Goal: Task Accomplishment & Management: Manage account settings

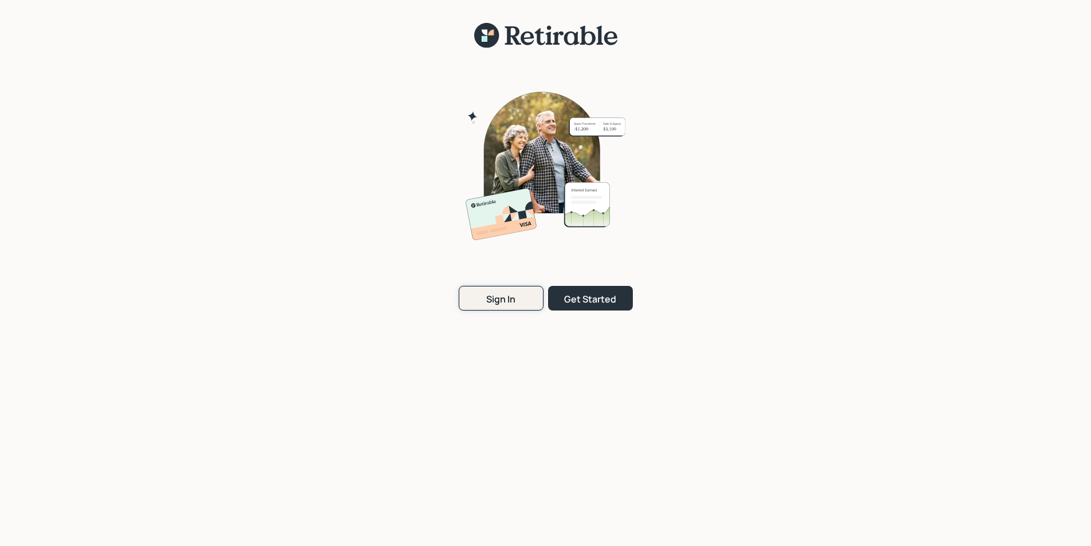
click at [490, 300] on div "Sign In" at bounding box center [500, 299] width 29 height 13
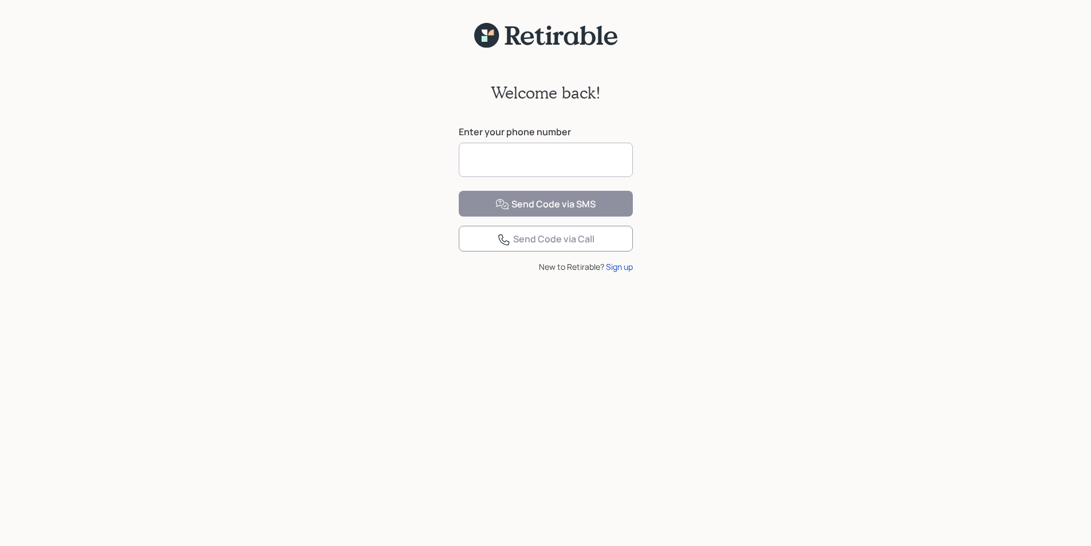
click at [509, 160] on input at bounding box center [546, 160] width 174 height 34
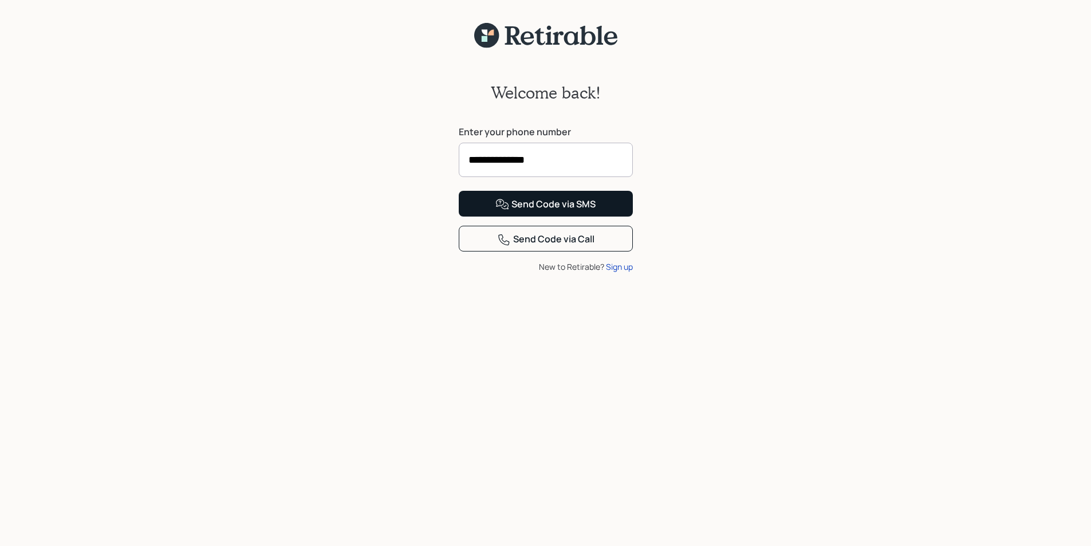
type input "**********"
click at [550, 211] on div "Send Code via SMS" at bounding box center [546, 205] width 100 height 14
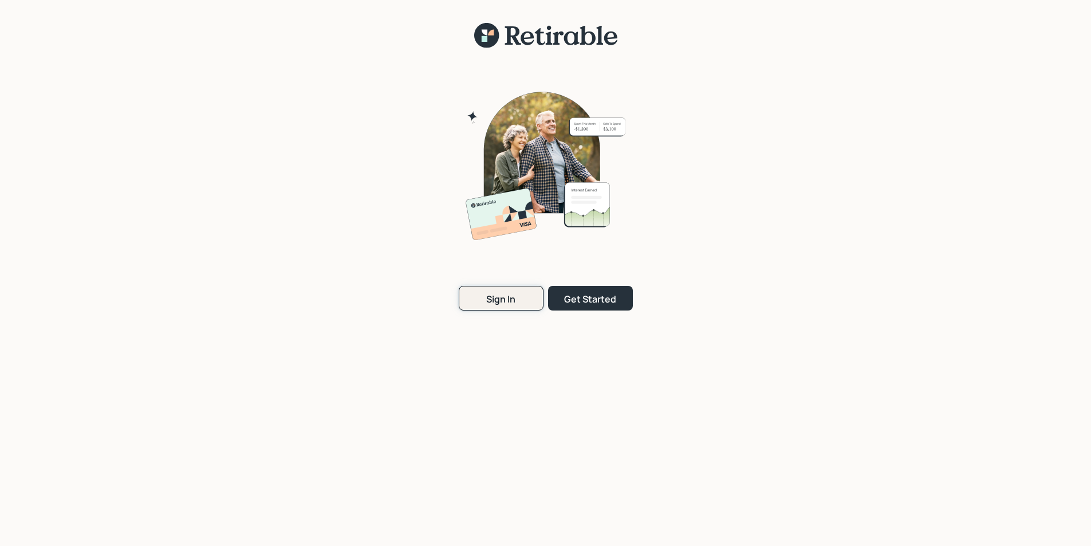
click at [502, 299] on div "Sign In" at bounding box center [500, 299] width 29 height 13
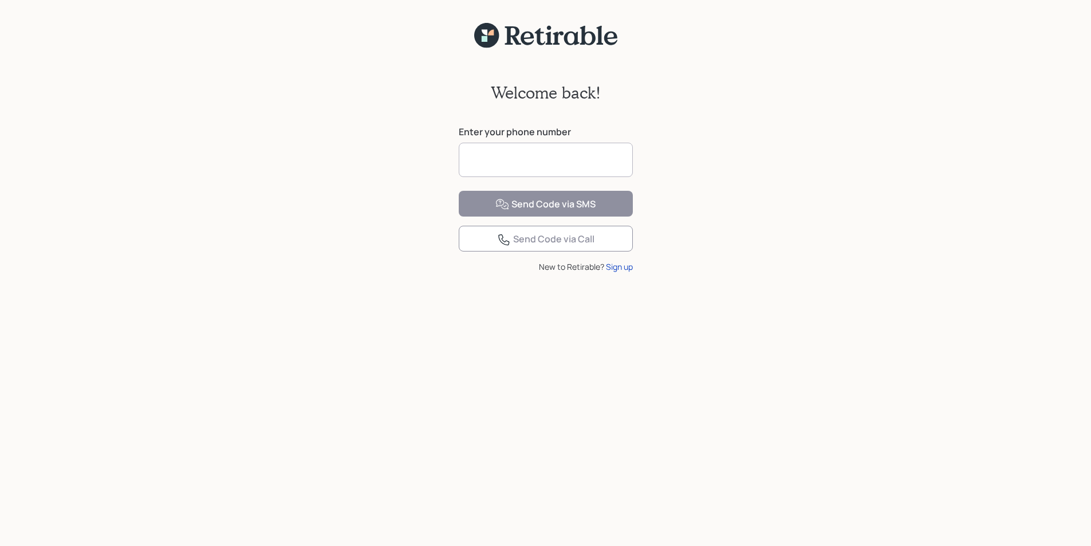
click at [497, 162] on input at bounding box center [546, 160] width 174 height 34
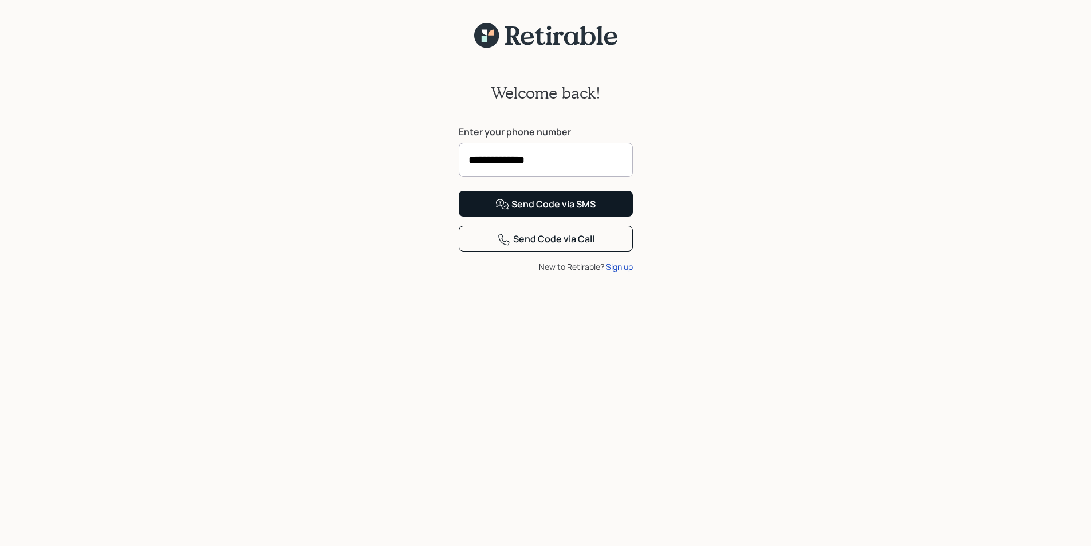
type input "**********"
click at [538, 211] on div "Send Code via SMS" at bounding box center [546, 205] width 100 height 14
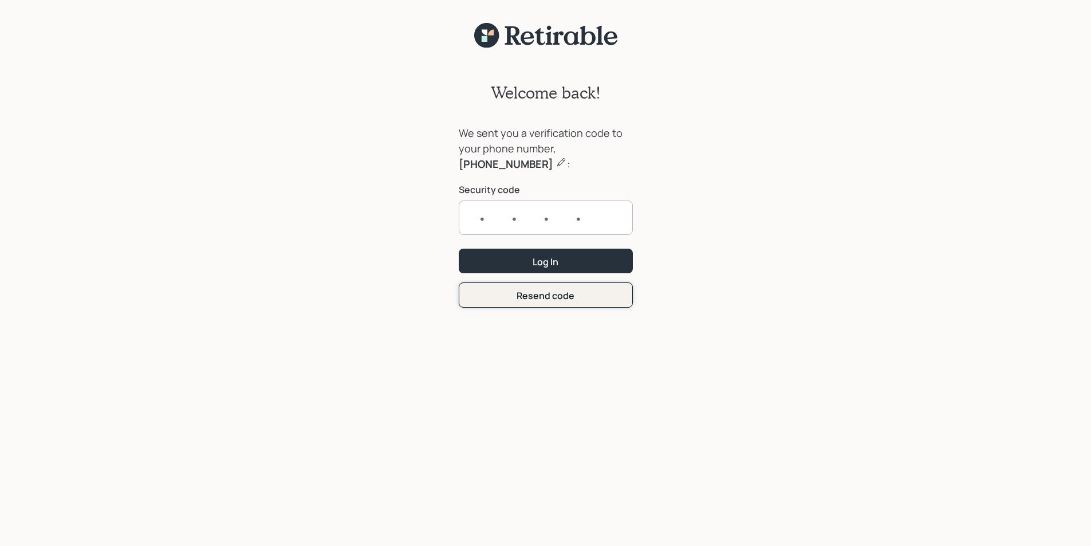
click at [550, 293] on form "We sent you a verification code to your phone number, 678-977-8576 : Security c…" at bounding box center [546, 216] width 174 height 182
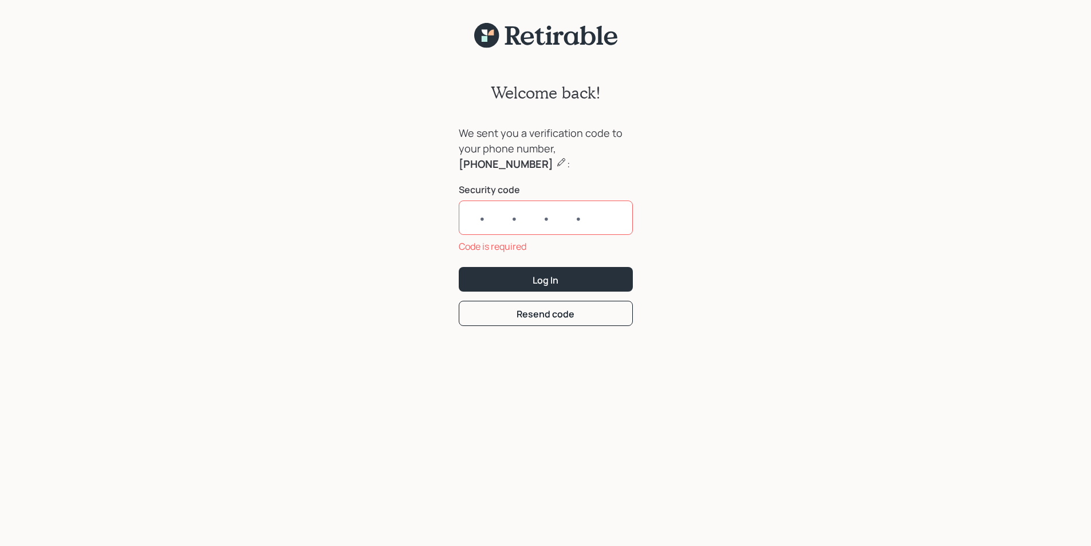
drag, startPoint x: 569, startPoint y: 217, endPoint x: 577, endPoint y: 211, distance: 9.9
click at [569, 217] on input "text" at bounding box center [546, 217] width 174 height 34
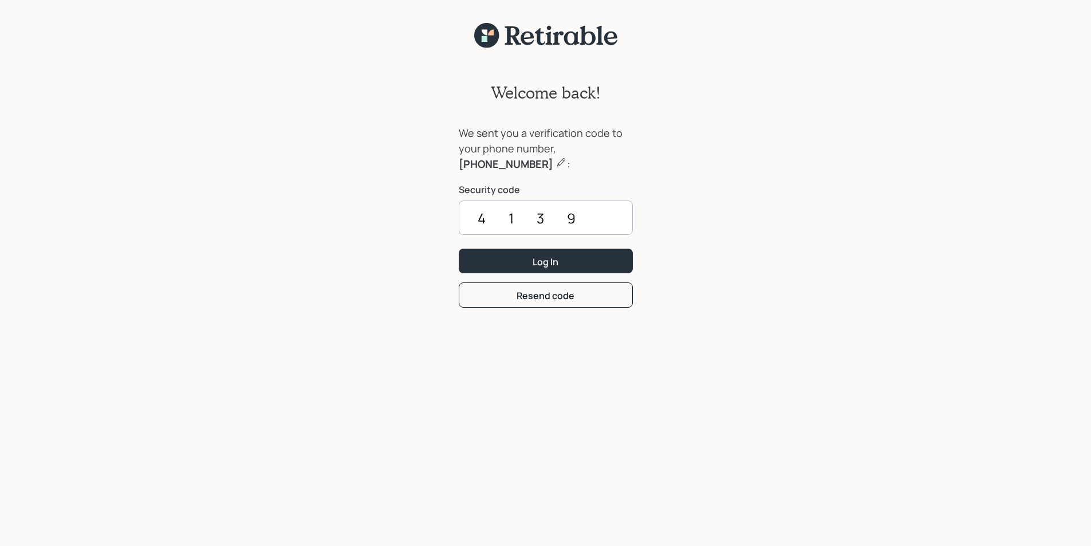
type input "4139"
click at [459, 249] on button "Log In" at bounding box center [546, 261] width 174 height 25
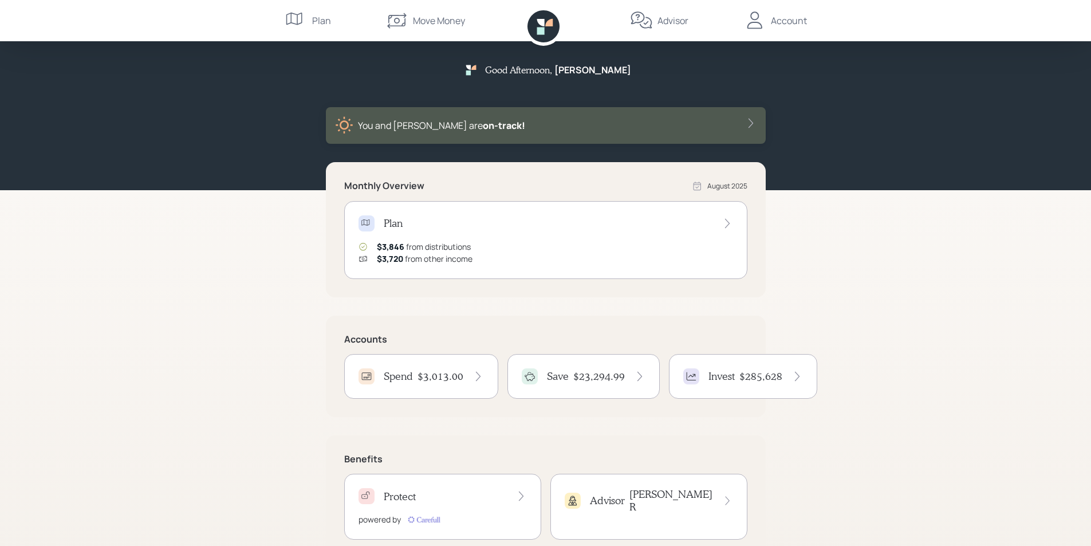
click at [432, 377] on h4 "$3,013.00" at bounding box center [441, 376] width 46 height 13
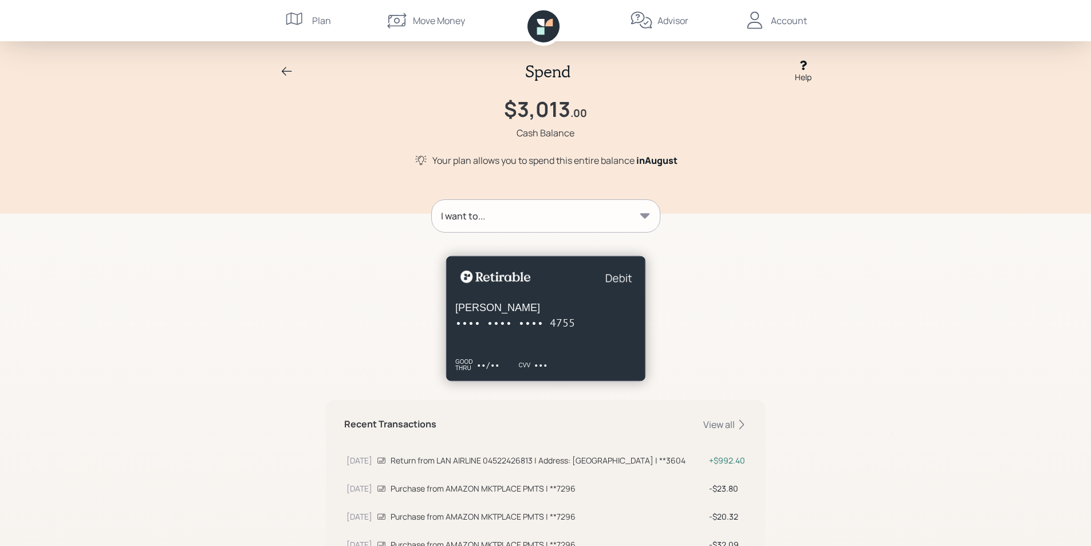
click at [282, 70] on icon at bounding box center [287, 72] width 14 height 14
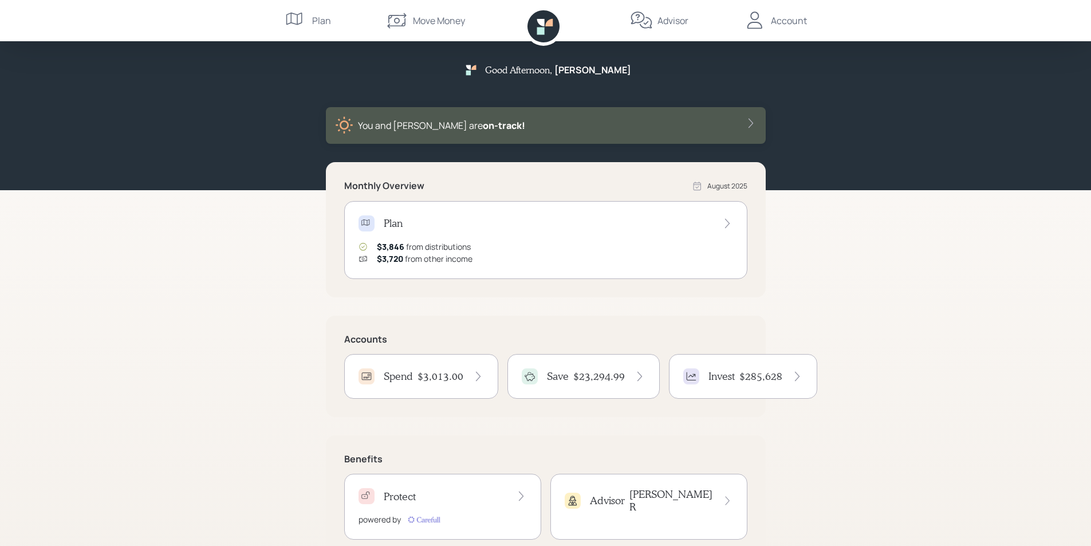
click at [787, 22] on div "Account" at bounding box center [789, 21] width 36 height 14
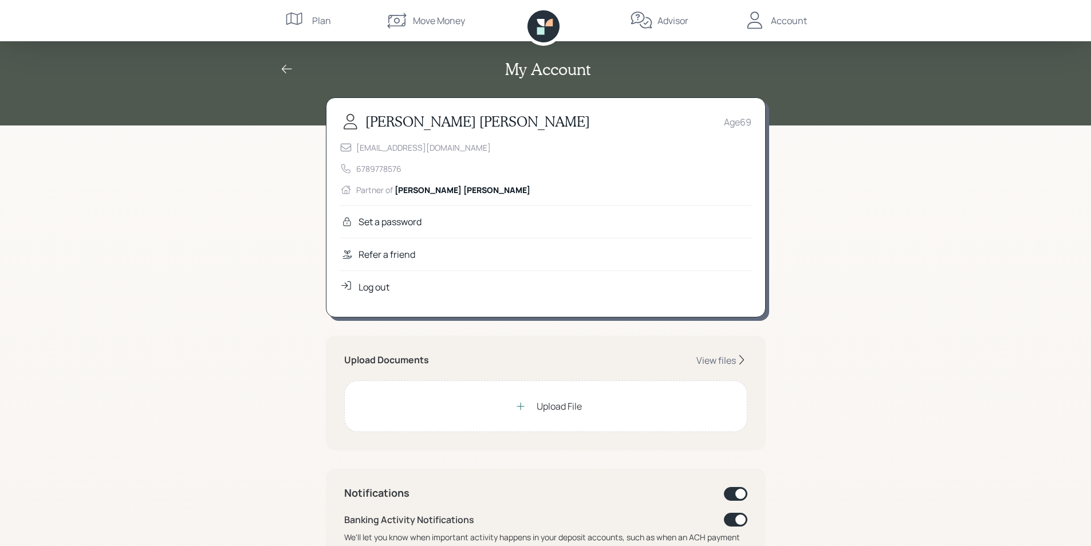
click at [380, 288] on div "Log out" at bounding box center [374, 287] width 31 height 14
